Goal: Task Accomplishment & Management: Manage account settings

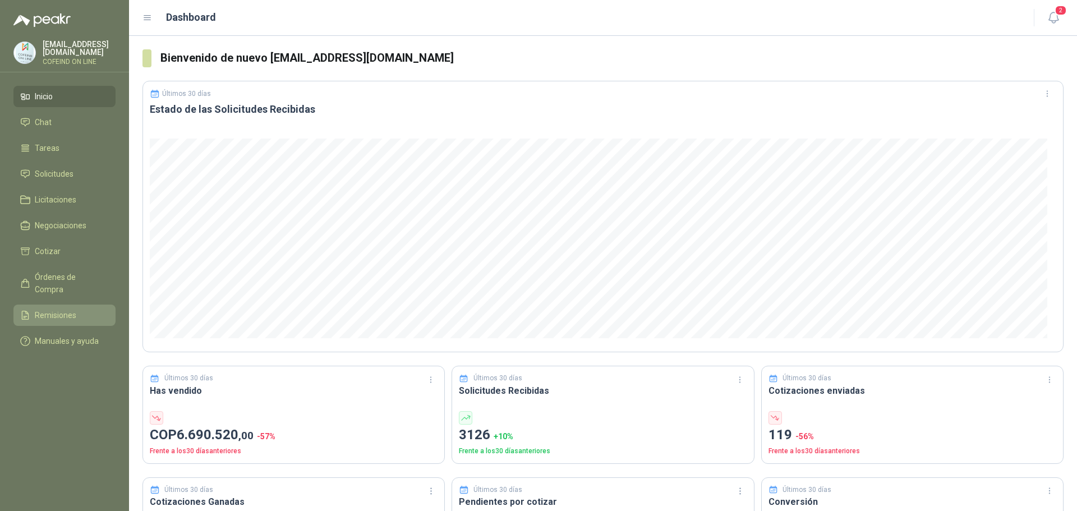
click at [42, 309] on span "Remisiones" at bounding box center [56, 315] width 42 height 12
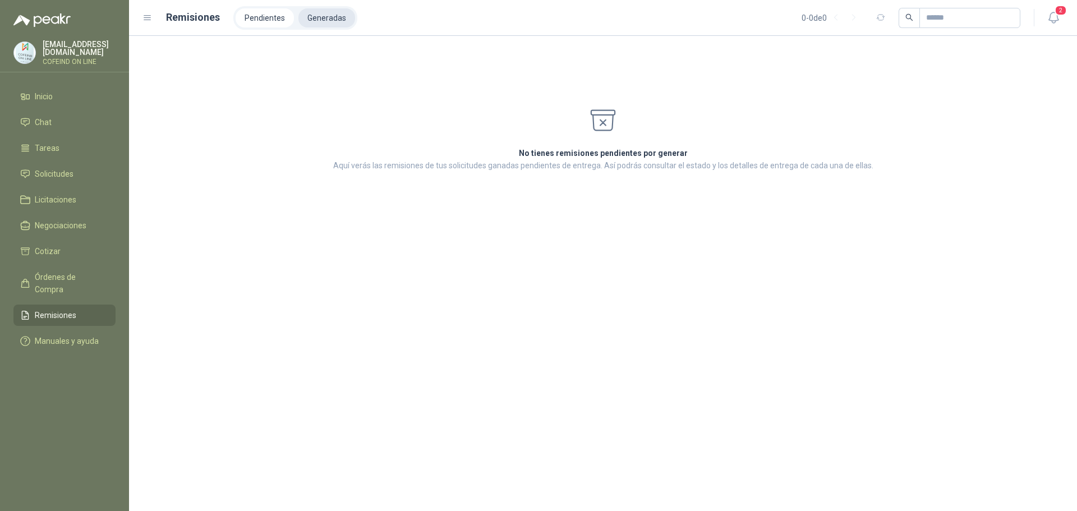
click at [307, 22] on li "Generadas" at bounding box center [326, 17] width 57 height 19
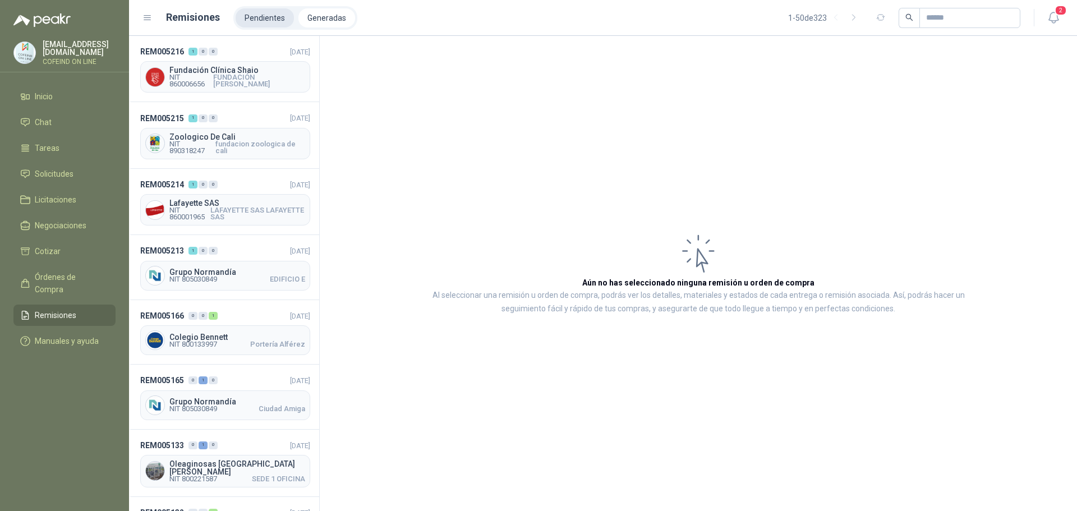
click at [260, 15] on li "Pendientes" at bounding box center [265, 17] width 58 height 19
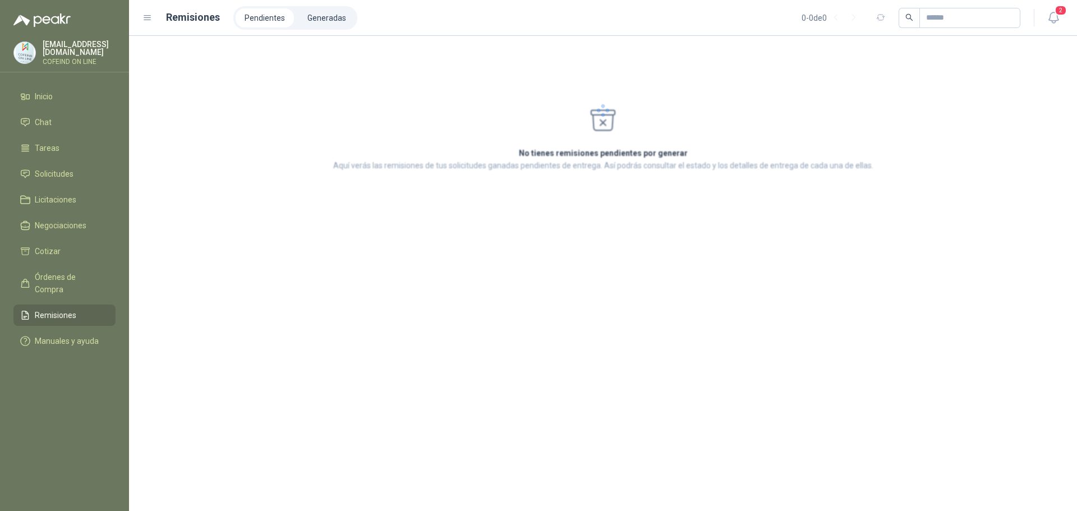
click at [260, 15] on li "Pendientes" at bounding box center [265, 17] width 58 height 19
click at [1059, 17] on icon "button" at bounding box center [1054, 18] width 14 height 14
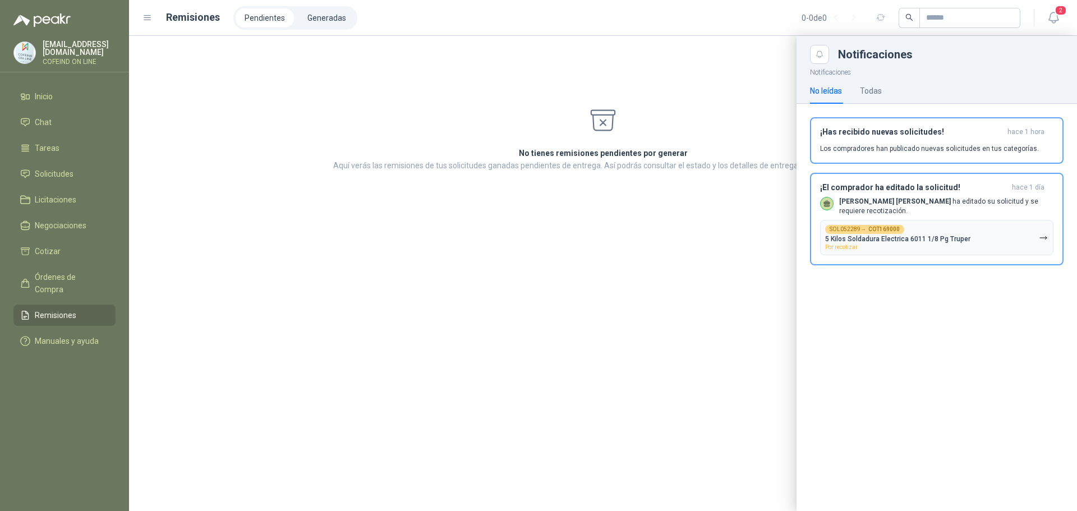
click at [839, 274] on div "¡Has recibido nuevas solicitudes! hace 1 hora Los compradores han publicado nue…" at bounding box center [937, 196] width 281 height 185
click at [933, 195] on div "¡El comprador ha editado la solicitud! hace 1 día [PERSON_NAME] [PERSON_NAME] h…" at bounding box center [936, 219] width 233 height 73
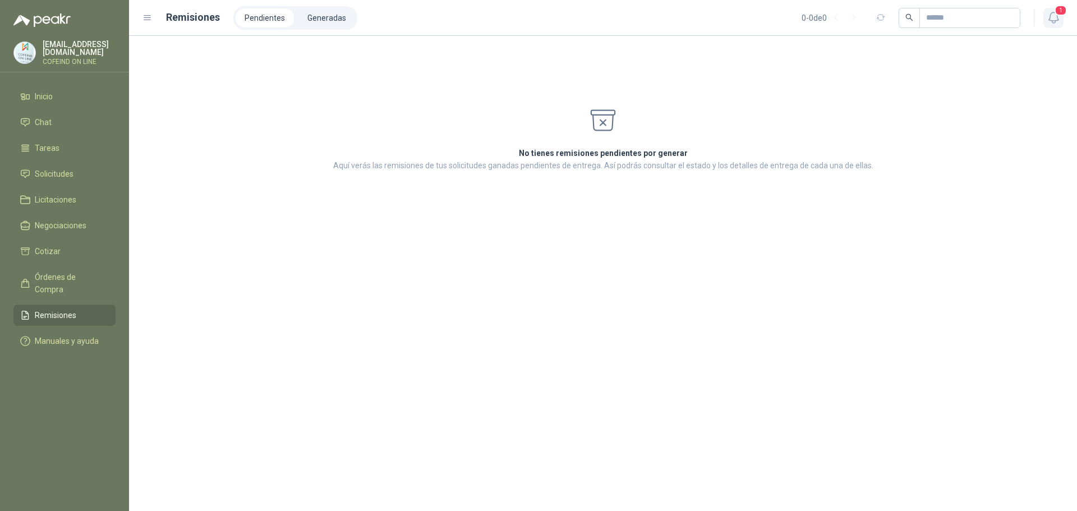
click at [1049, 13] on icon "button" at bounding box center [1054, 18] width 14 height 14
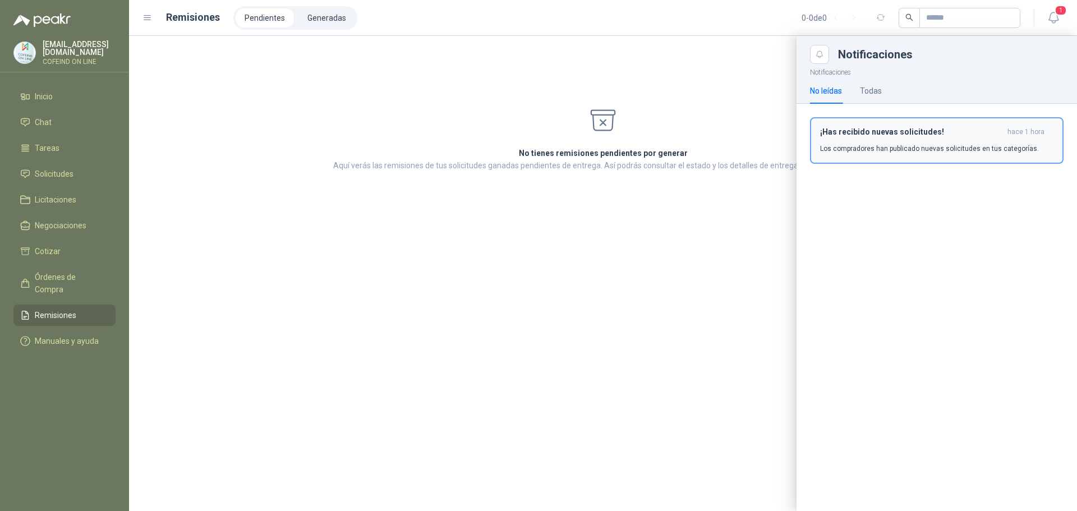
click at [937, 148] on p "Los compradores han publicado nuevas solicitudes en tus categorías." at bounding box center [929, 149] width 219 height 10
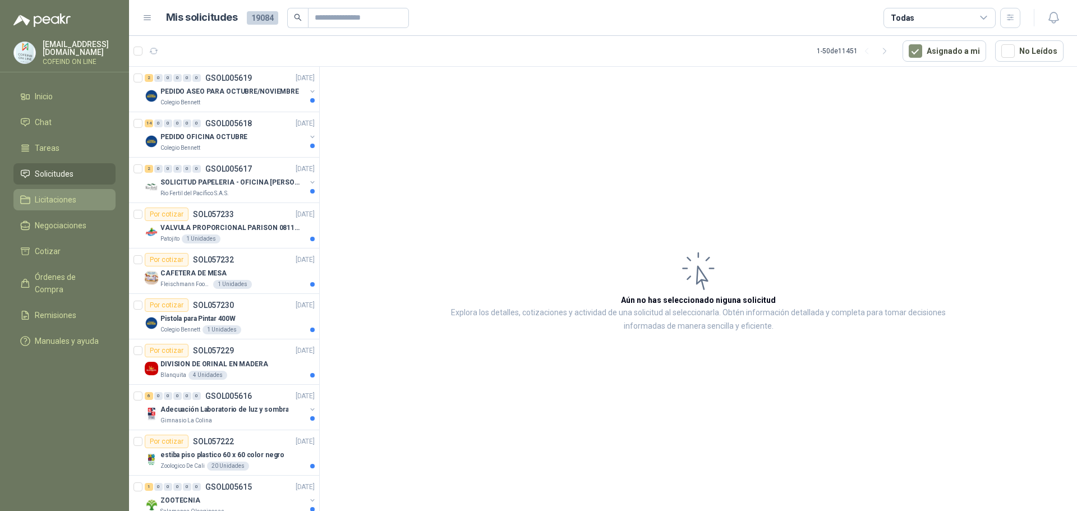
click at [76, 197] on span "Licitaciones" at bounding box center [56, 200] width 42 height 12
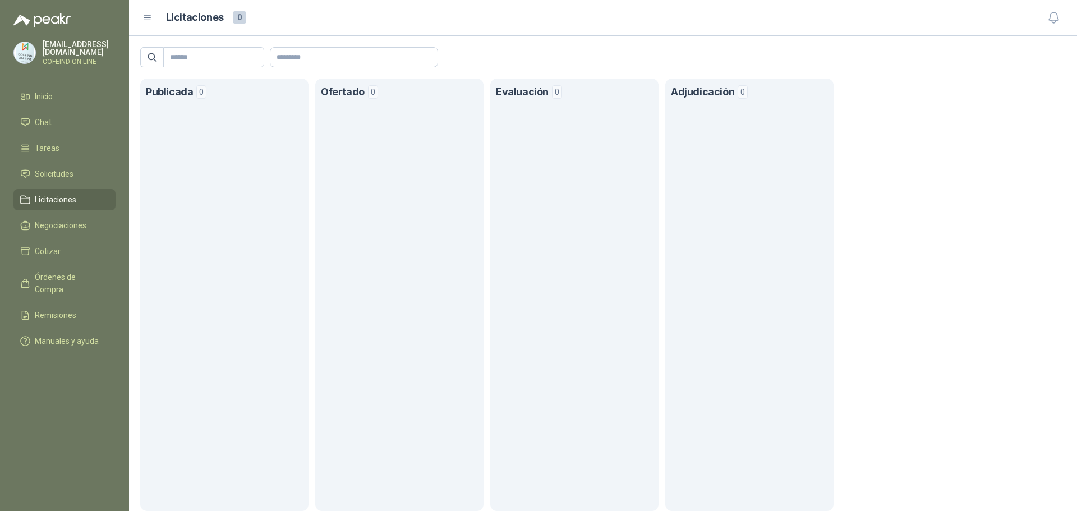
click at [54, 47] on p "[EMAIL_ADDRESS][DOMAIN_NAME]" at bounding box center [79, 48] width 73 height 16
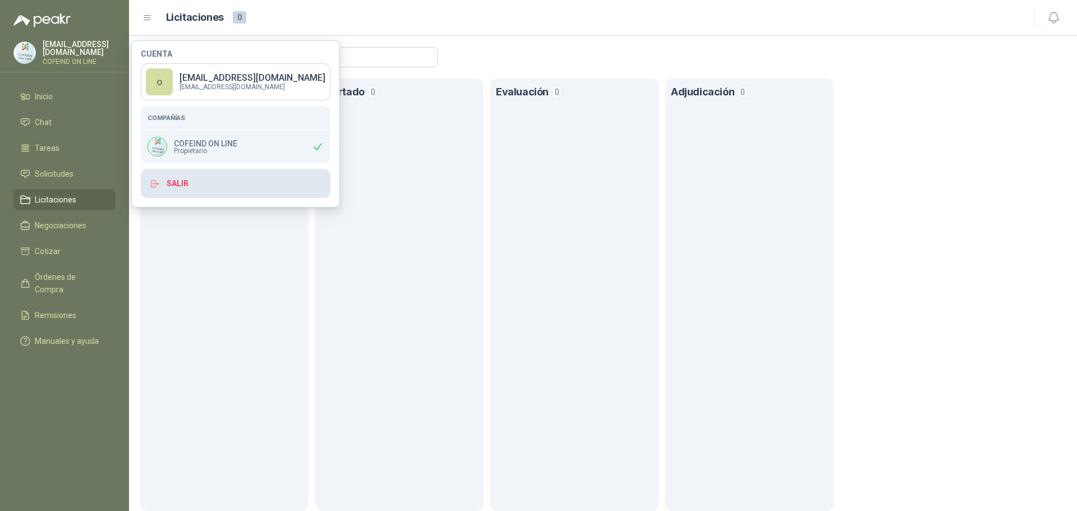
click at [182, 184] on button "Salir" at bounding box center [236, 183] width 190 height 29
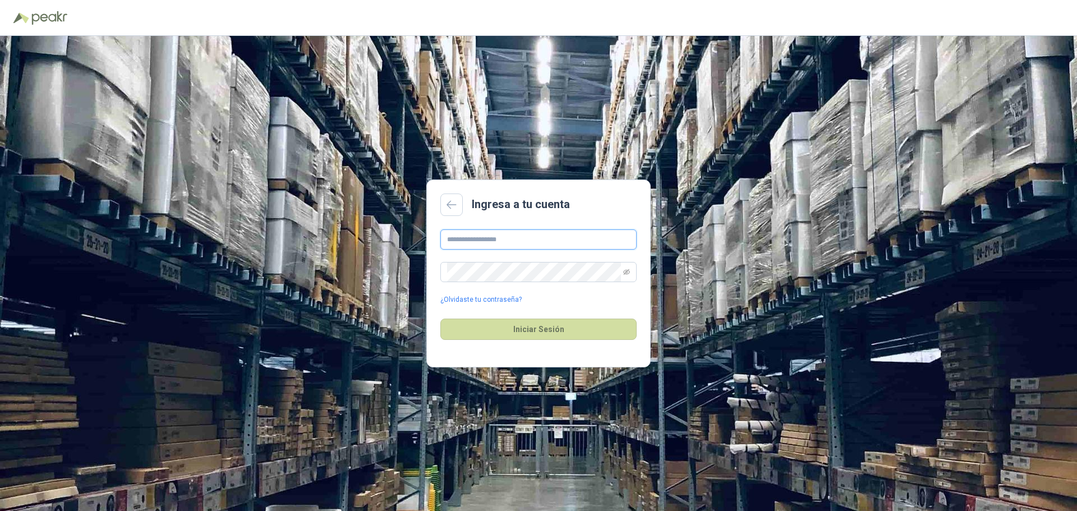
type input "**********"
click at [560, 336] on button "Iniciar Sesión" at bounding box center [538, 329] width 196 height 21
